Goal: Task Accomplishment & Management: Use online tool/utility

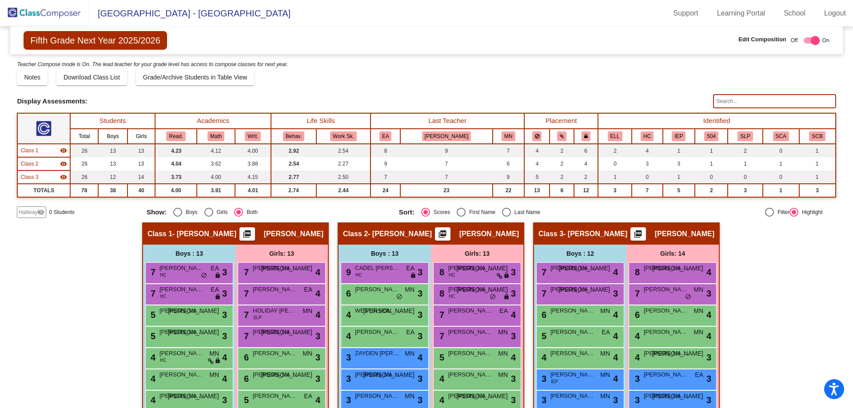
scroll to position [167, 0]
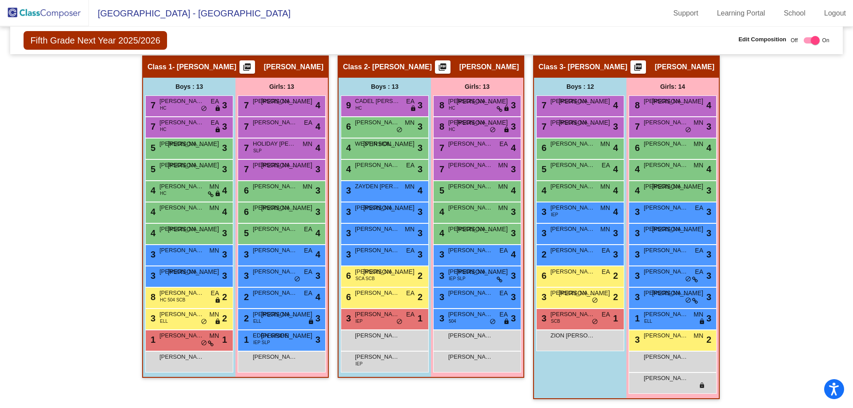
click at [37, 10] on img at bounding box center [44, 13] width 89 height 26
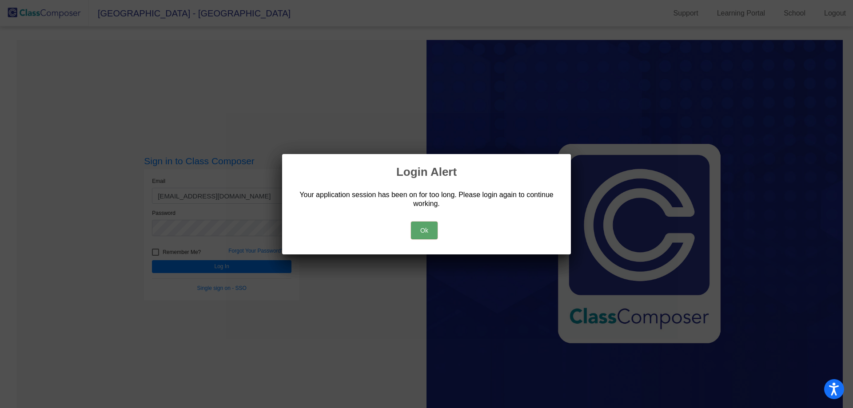
drag, startPoint x: 422, startPoint y: 230, endPoint x: 391, endPoint y: 248, distance: 35.7
click at [422, 230] on button "Ok" at bounding box center [424, 231] width 27 height 18
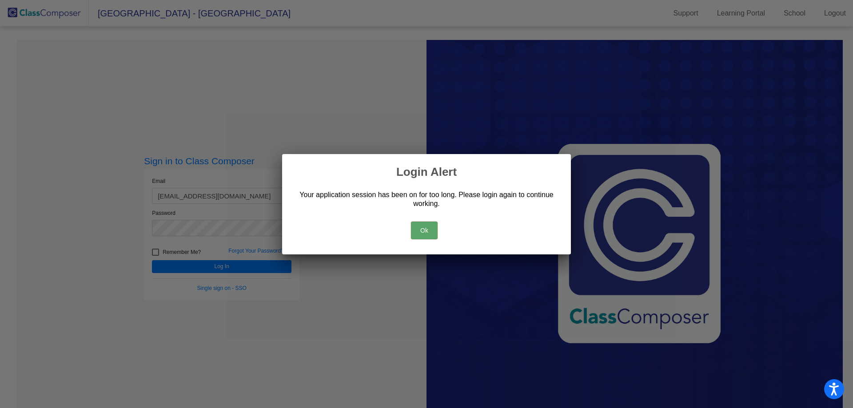
click at [431, 228] on button "Ok" at bounding box center [424, 231] width 27 height 18
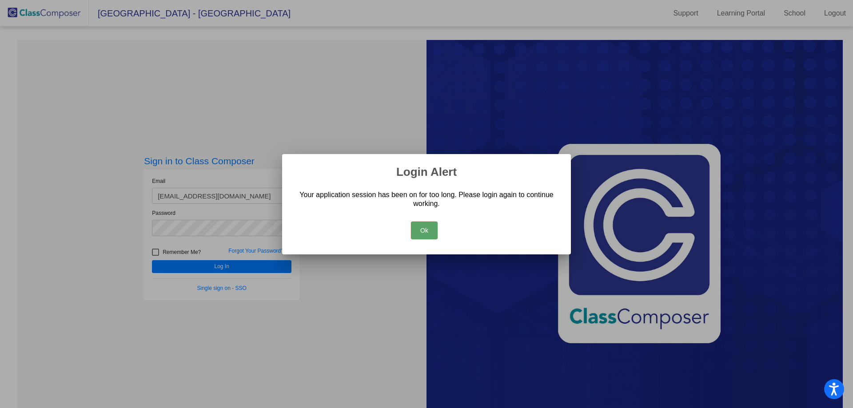
click at [432, 227] on button "Ok" at bounding box center [424, 231] width 27 height 18
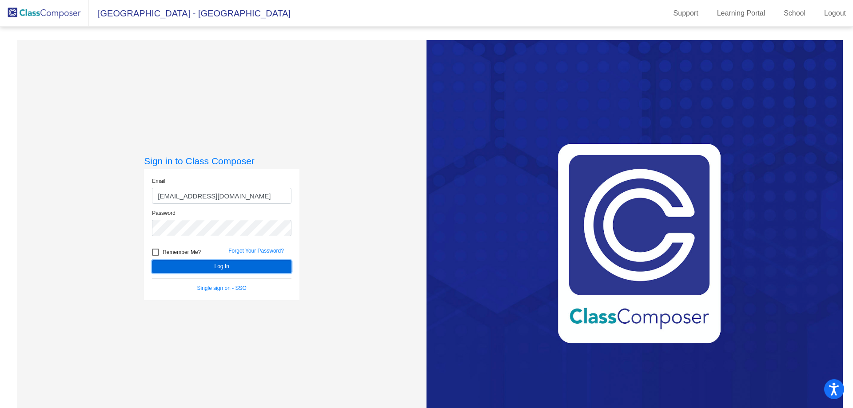
click at [229, 262] on button "Log In" at bounding box center [222, 266] width 140 height 13
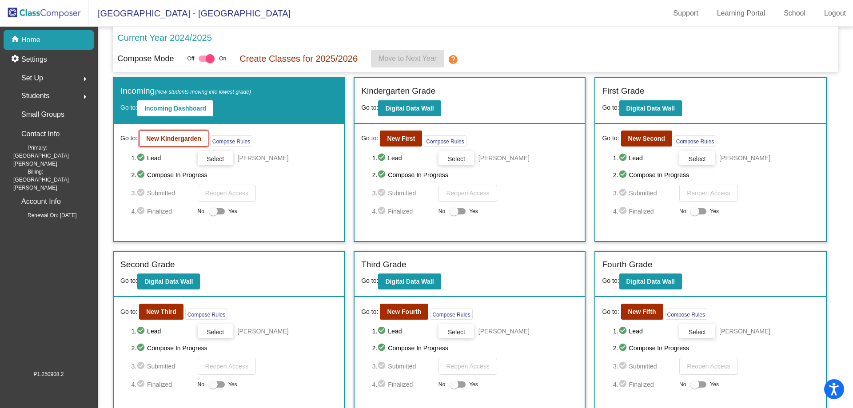
click at [180, 136] on b "New Kindergarden" at bounding box center [173, 138] width 55 height 7
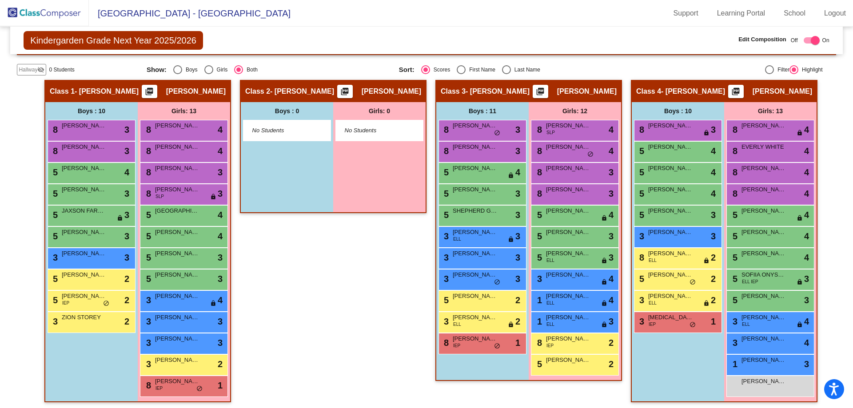
scroll to position [159, 0]
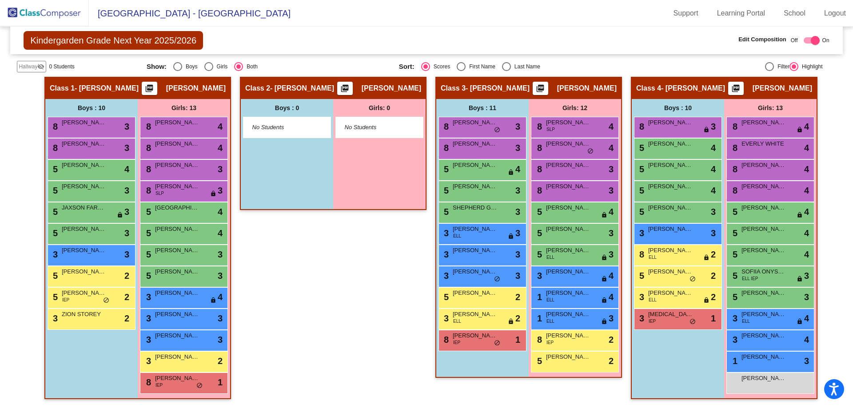
drag, startPoint x: 27, startPoint y: 14, endPoint x: 78, endPoint y: 137, distance: 133.4
click at [27, 14] on img at bounding box center [44, 13] width 89 height 26
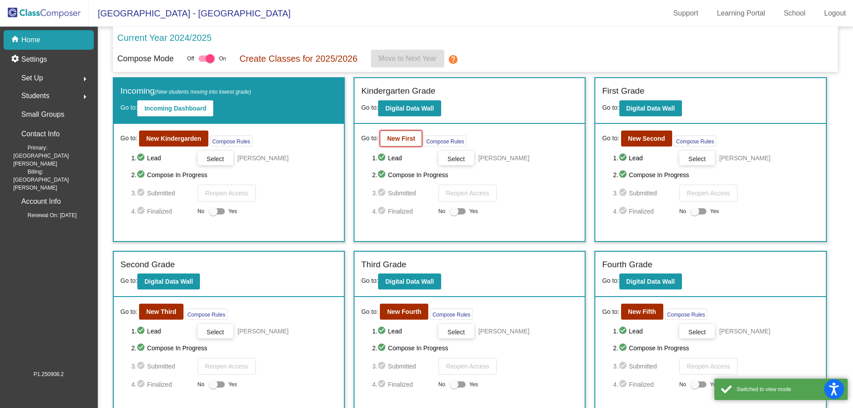
click at [402, 144] on button "New First" at bounding box center [401, 139] width 42 height 16
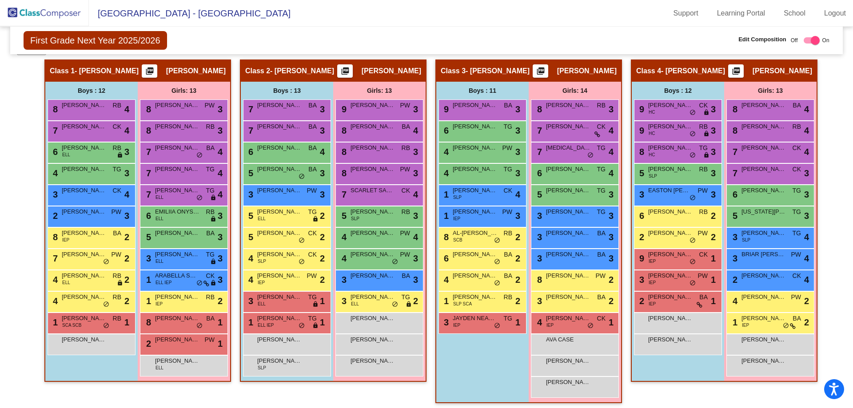
scroll to position [178, 0]
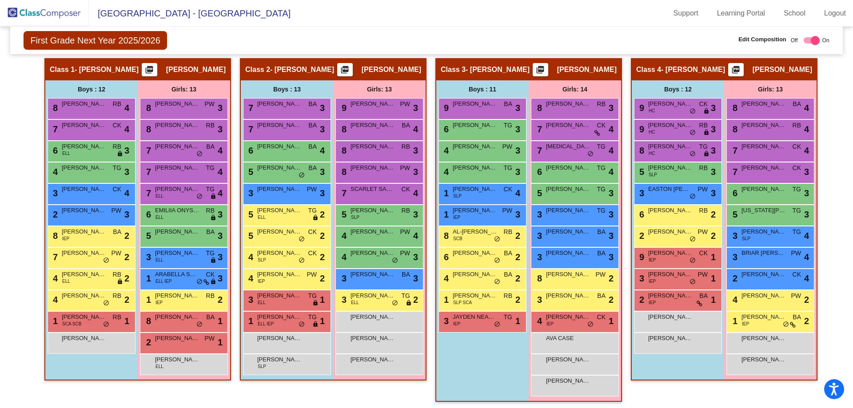
drag, startPoint x: 46, startPoint y: 10, endPoint x: 46, endPoint y: 18, distance: 8.0
click at [46, 10] on img at bounding box center [44, 13] width 89 height 26
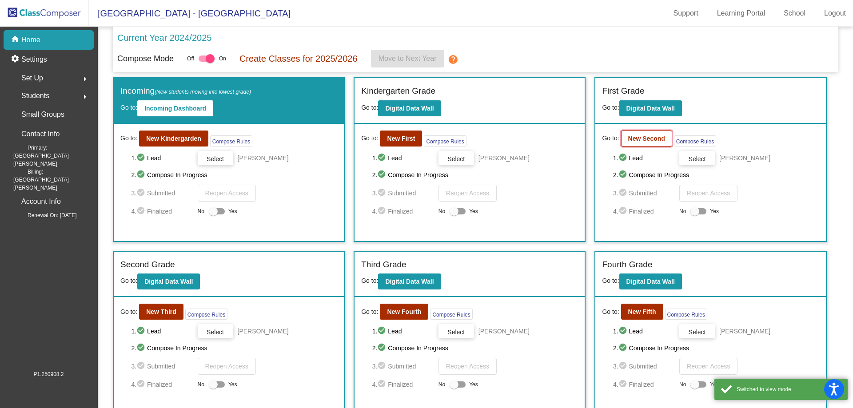
click at [657, 142] on b "New Second" at bounding box center [646, 138] width 37 height 7
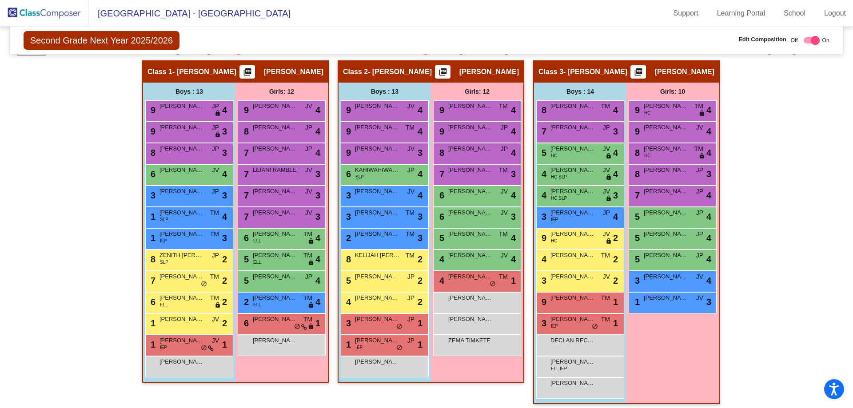
scroll to position [167, 0]
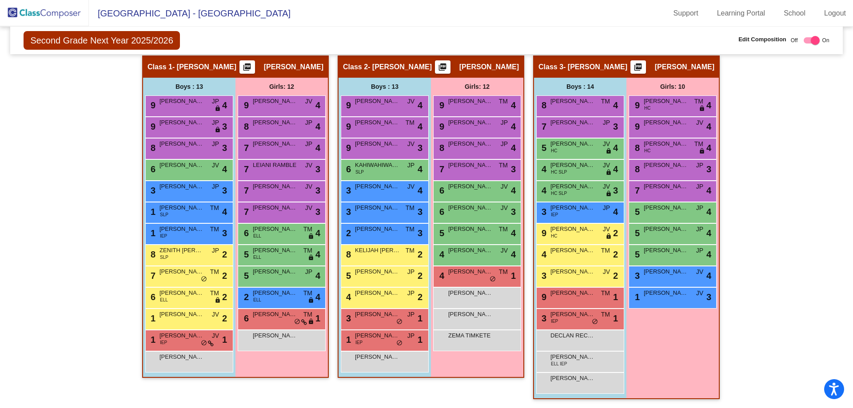
click at [40, 15] on img at bounding box center [44, 13] width 89 height 26
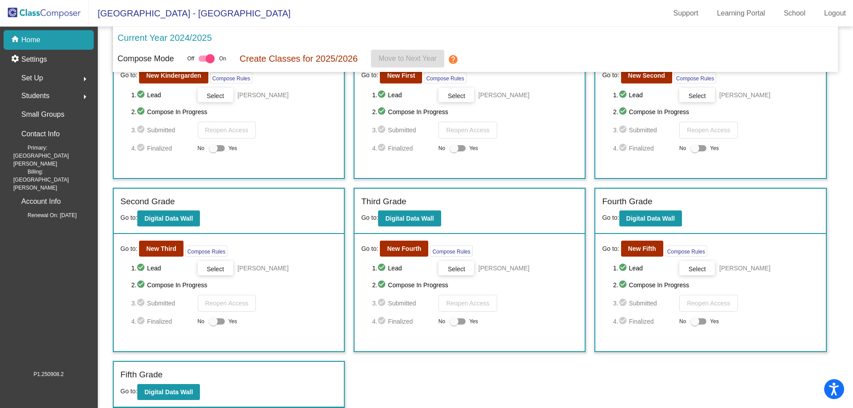
scroll to position [64, 0]
click at [162, 246] on b "New Third" at bounding box center [161, 248] width 30 height 7
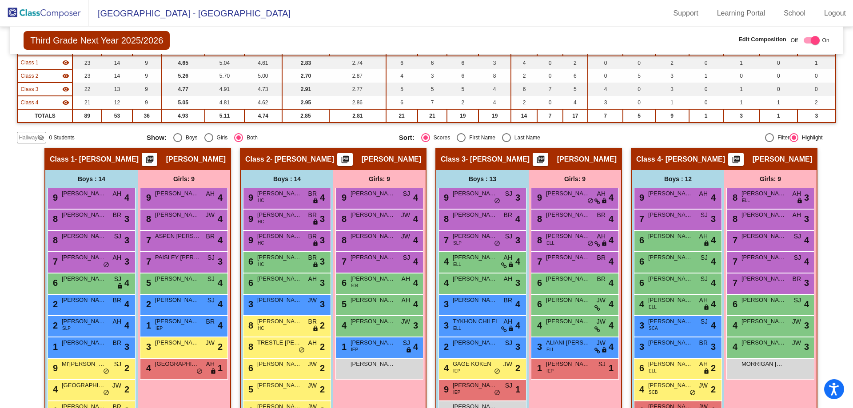
scroll to position [89, 0]
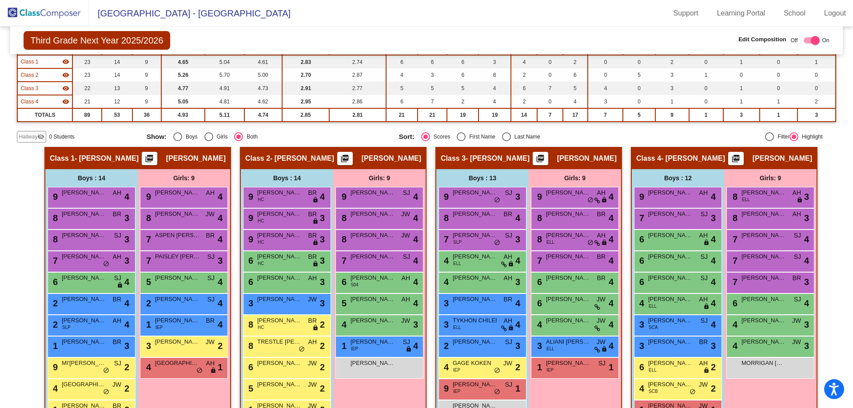
drag, startPoint x: 31, startPoint y: 15, endPoint x: 63, endPoint y: 61, distance: 55.6
click at [31, 15] on img at bounding box center [44, 13] width 89 height 26
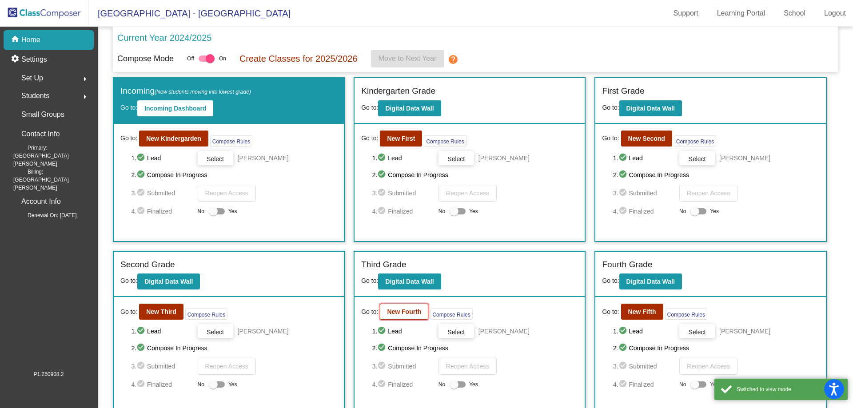
click at [400, 305] on button "New Fourth" at bounding box center [404, 312] width 48 height 16
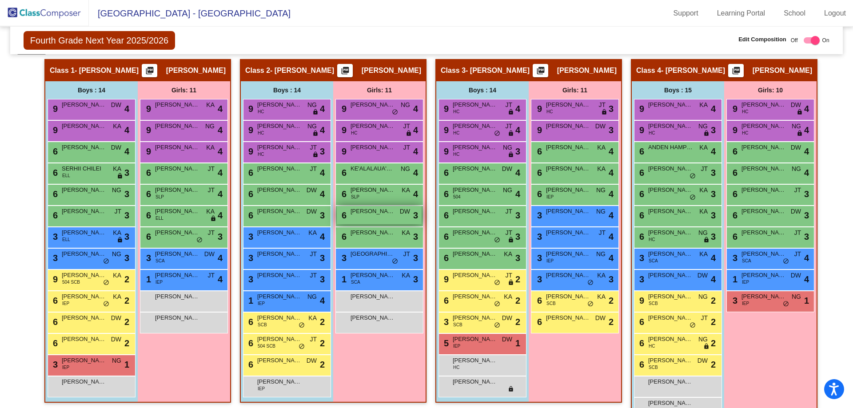
scroll to position [178, 0]
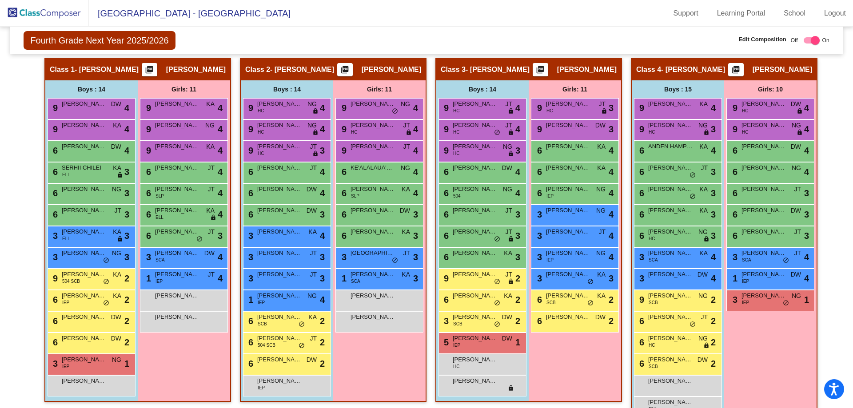
click at [39, 9] on img at bounding box center [44, 13] width 89 height 26
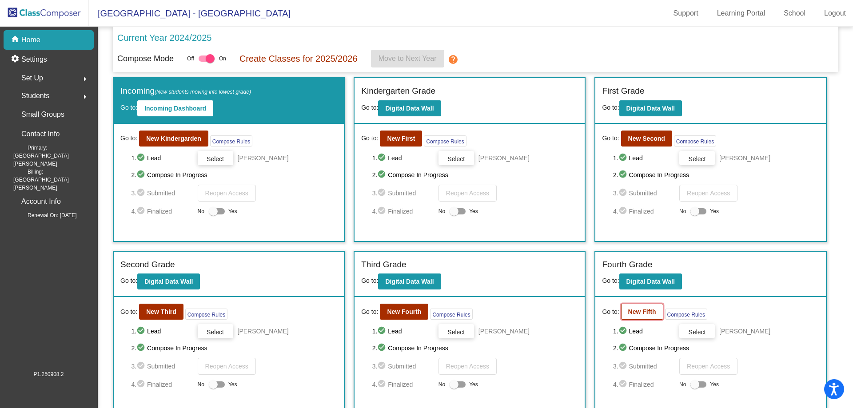
click at [639, 308] on b "New Fifth" at bounding box center [642, 311] width 28 height 7
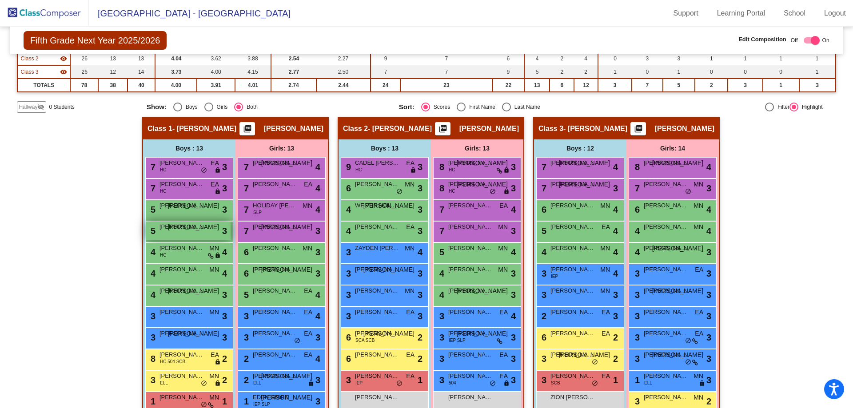
scroll to position [133, 0]
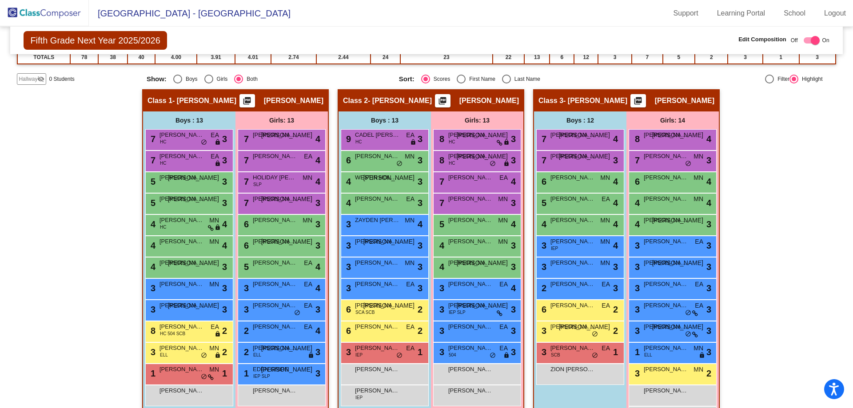
click at [33, 13] on img at bounding box center [44, 13] width 89 height 26
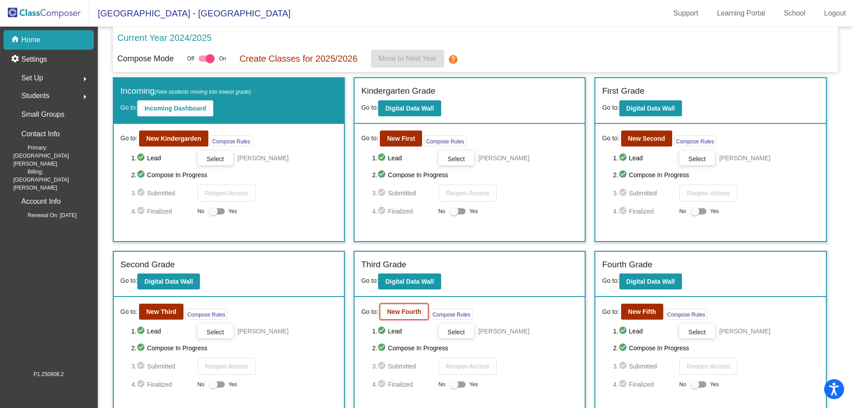
click at [405, 314] on b "New Fourth" at bounding box center [404, 311] width 34 height 7
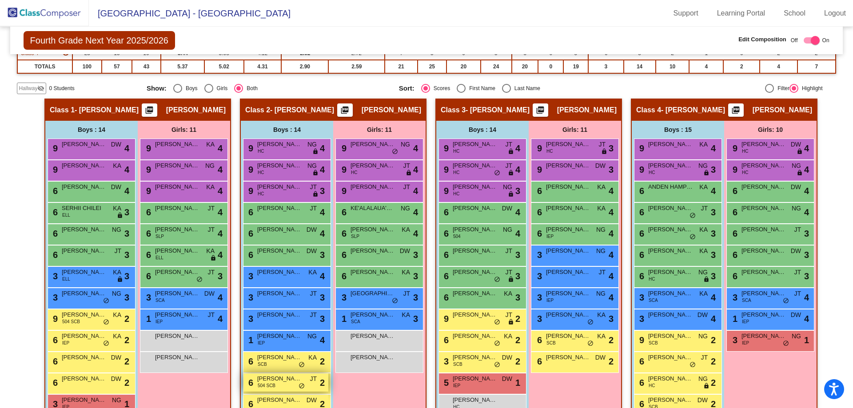
scroll to position [157, 0]
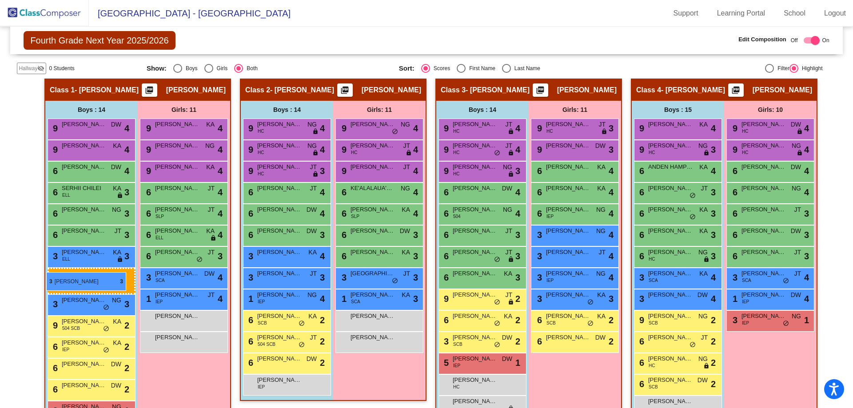
drag, startPoint x: 270, startPoint y: 292, endPoint x: 46, endPoint y: 272, distance: 224.8
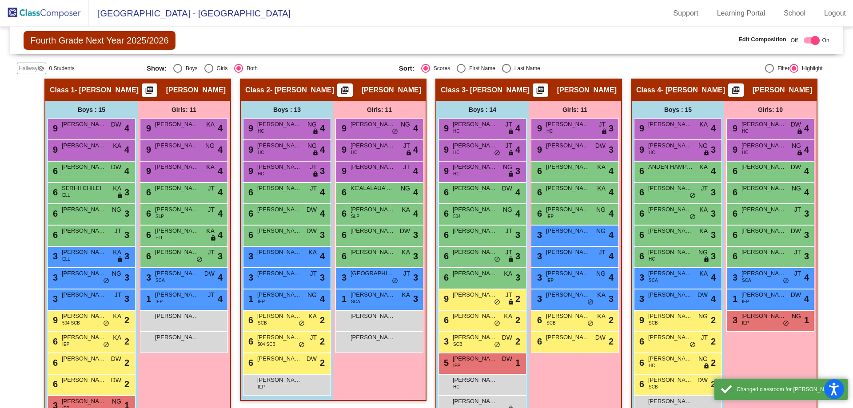
scroll to position [202, 0]
